Goal: Check status: Check status

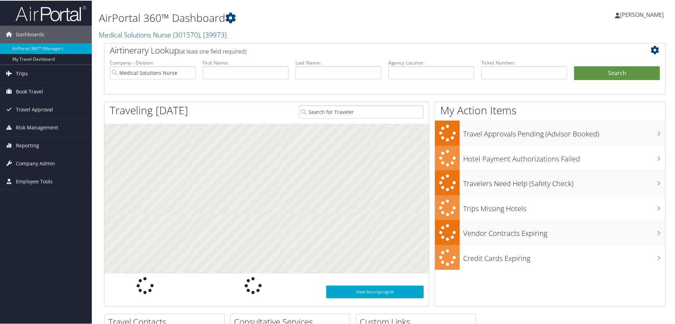
click at [22, 72] on span "Trips" at bounding box center [22, 73] width 12 height 18
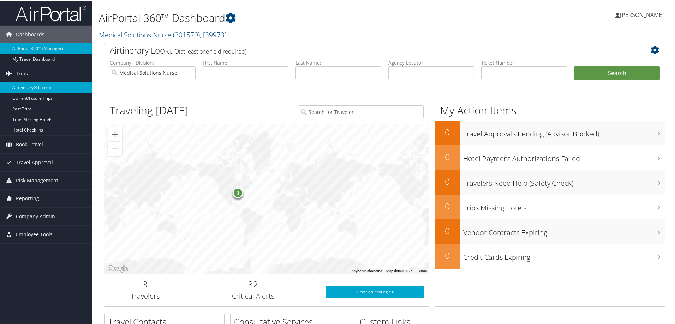
click at [28, 83] on link "Airtinerary® Lookup" at bounding box center [46, 87] width 92 height 11
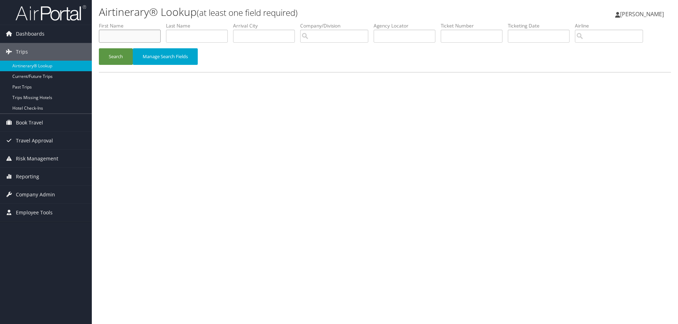
click at [134, 36] on input "text" at bounding box center [130, 36] width 62 height 13
type input "amanda"
type input "mcdowell"
click at [118, 56] on button "Search" at bounding box center [116, 56] width 34 height 17
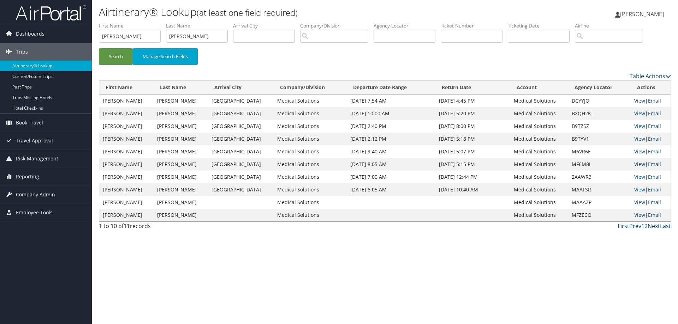
click at [635, 101] on link "View" at bounding box center [639, 100] width 11 height 7
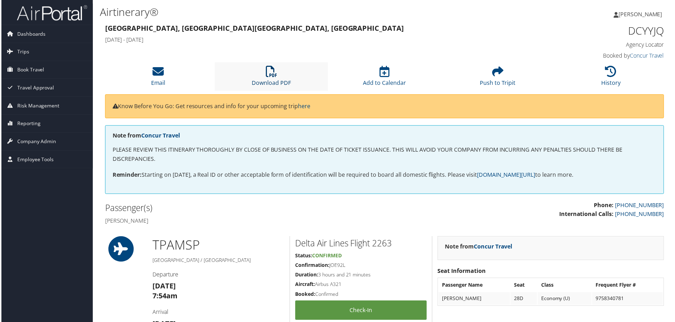
click at [265, 71] on icon at bounding box center [270, 71] width 11 height 11
